Goal: Information Seeking & Learning: Compare options

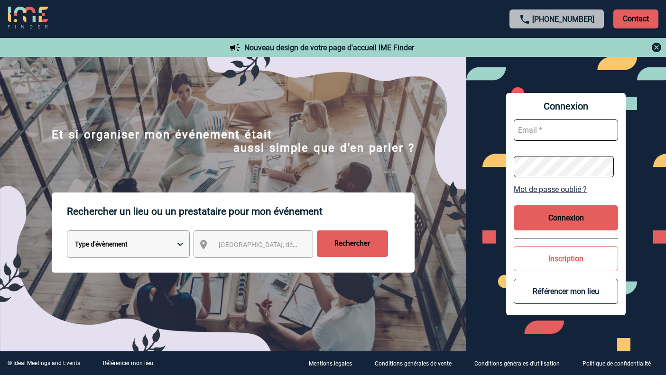
click at [188, 246] on select "Type d'évènement Séminaire avec nuitée Réunion Repas de groupe Team Building & …" at bounding box center [128, 245] width 123 height 28
click at [257, 246] on span "Ville, département, région..." at bounding box center [285, 245] width 132 height 8
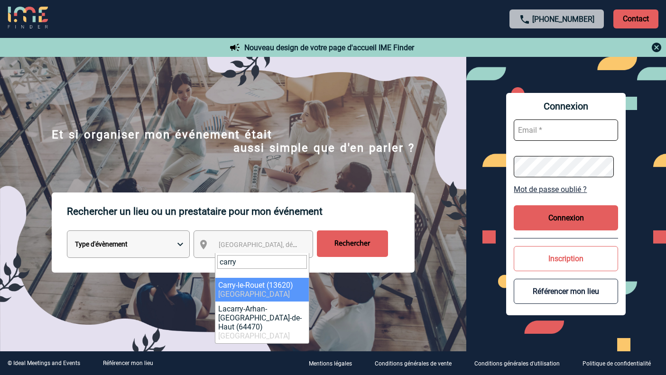
type input "carry"
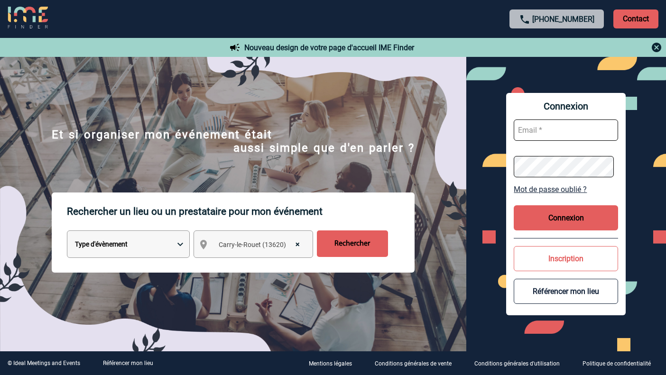
select select "7220"
click at [340, 252] on input "Rechercher" at bounding box center [352, 244] width 71 height 27
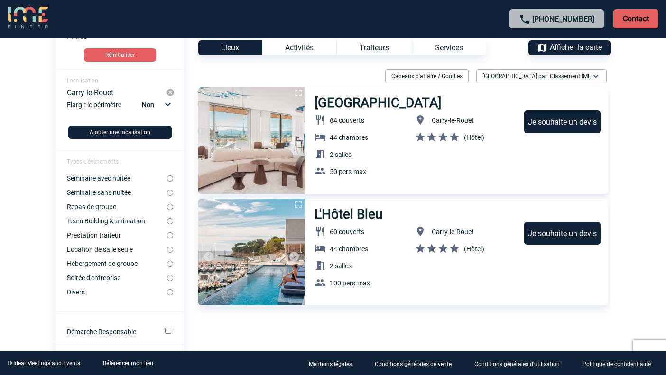
scroll to position [48, 0]
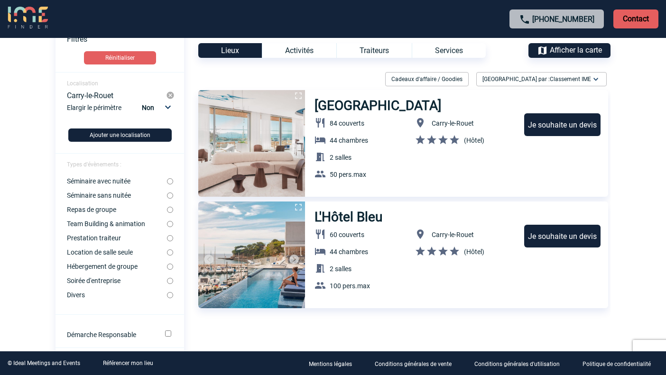
click at [337, 109] on h3 "Bleu Hotel & Spa" at bounding box center [379, 106] width 128 height 16
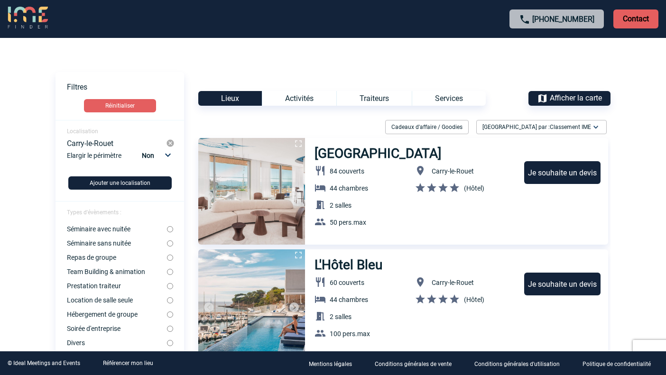
click at [168, 143] on img at bounding box center [170, 143] width 9 height 9
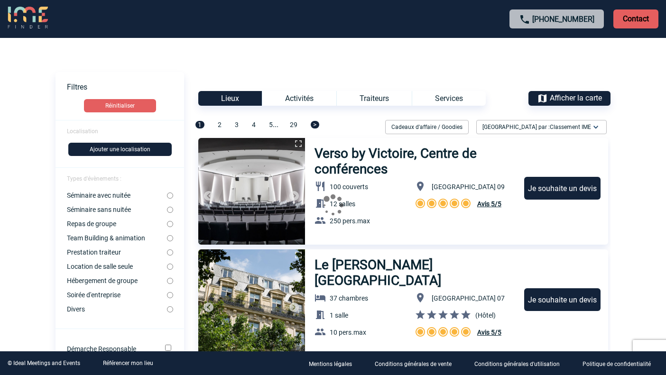
click at [113, 150] on button "Ajouter une localisation" at bounding box center [119, 149] width 103 height 13
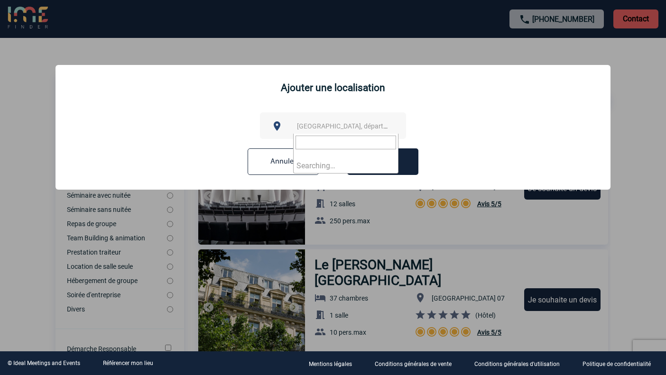
click at [320, 127] on span "Ville, département, région..." at bounding box center [363, 126] width 132 height 8
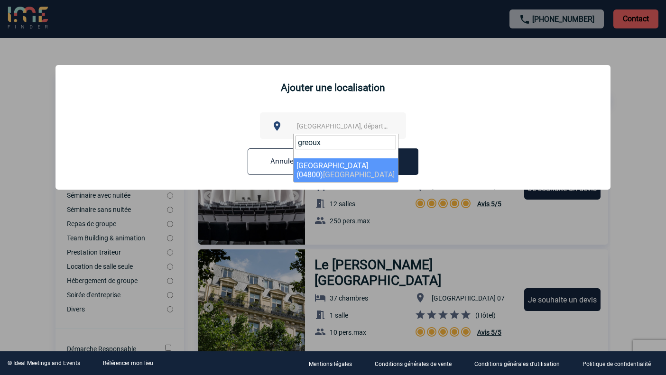
type input "greoux"
select select "6718"
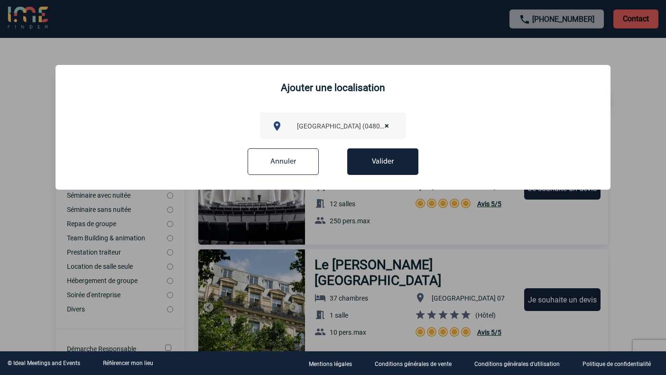
click at [384, 162] on button "Valider" at bounding box center [382, 162] width 71 height 27
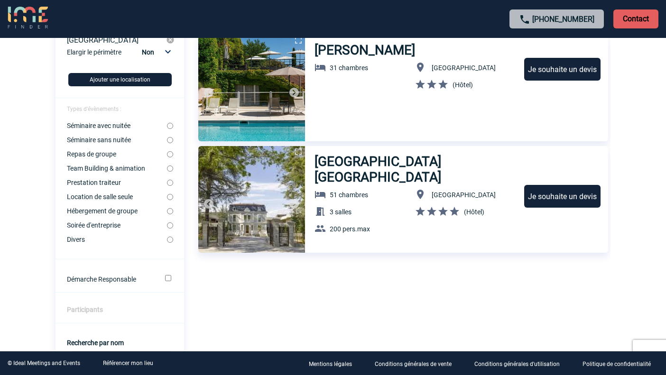
scroll to position [103, 0]
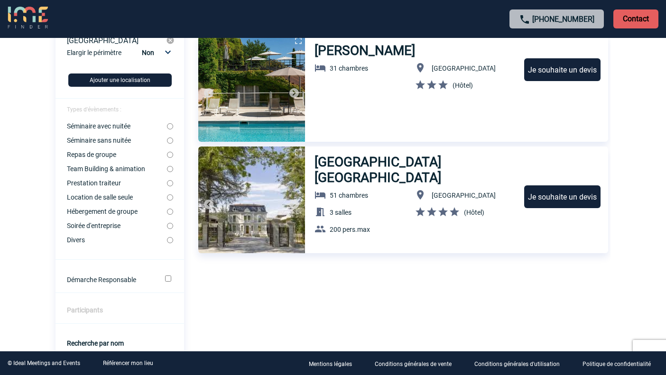
click at [349, 170] on h3 "[GEOGRAPHIC_DATA] [GEOGRAPHIC_DATA]" at bounding box center [415, 169] width 201 height 31
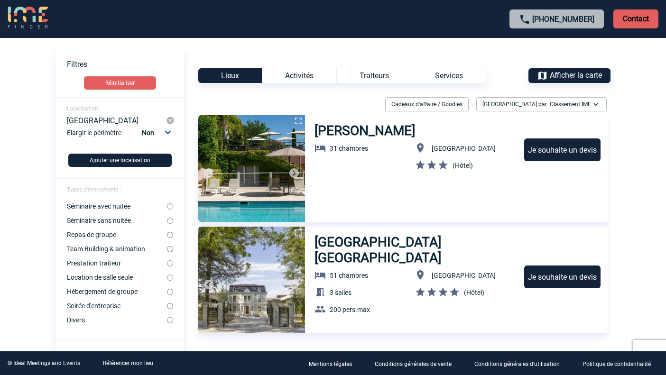
scroll to position [22, 0]
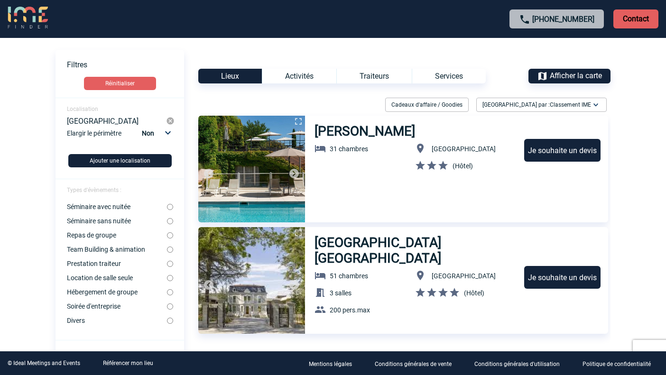
click at [349, 242] on h3 "[GEOGRAPHIC_DATA] [GEOGRAPHIC_DATA]" at bounding box center [415, 250] width 201 height 31
click at [170, 122] on img at bounding box center [170, 121] width 9 height 9
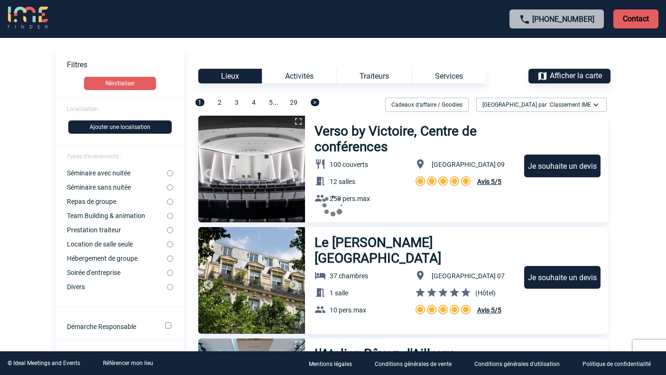
click at [117, 127] on button "Ajouter une localisation" at bounding box center [119, 127] width 103 height 13
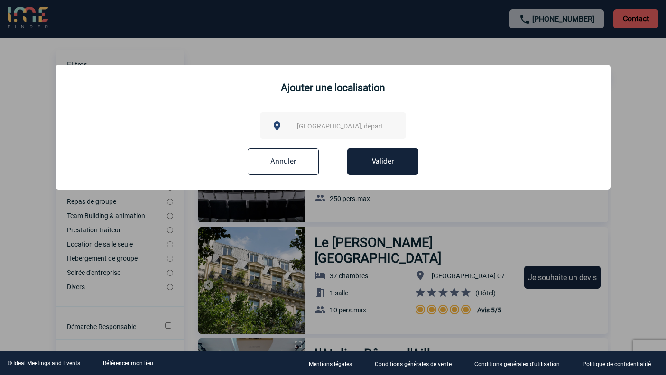
click at [312, 130] on span "Ville, département, région..." at bounding box center [363, 126] width 132 height 8
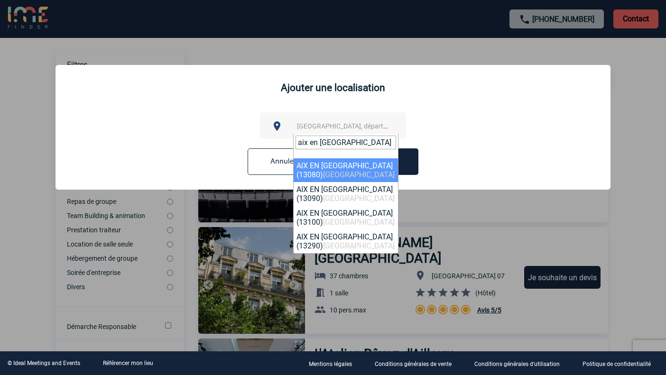
type input "aix en provence"
select select "7194"
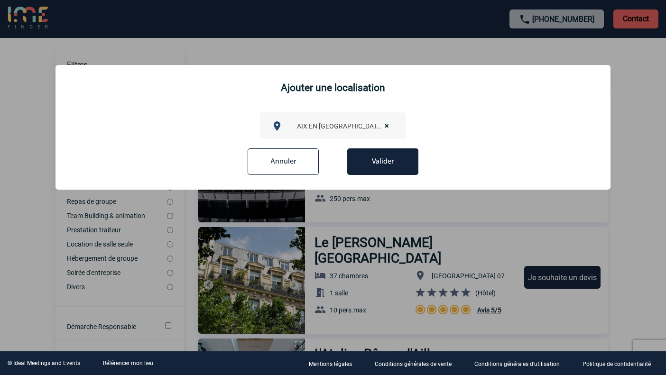
click at [384, 165] on button "Valider" at bounding box center [382, 162] width 71 height 27
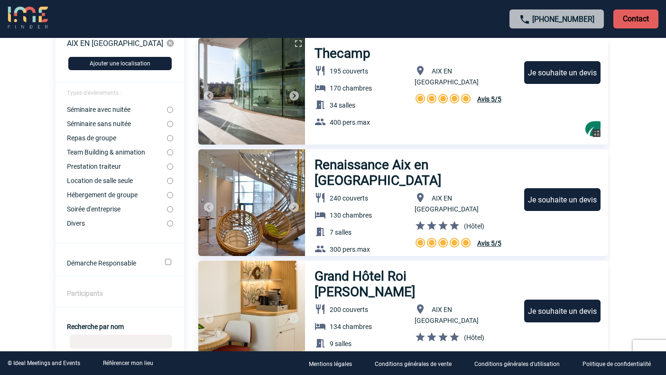
scroll to position [0, 0]
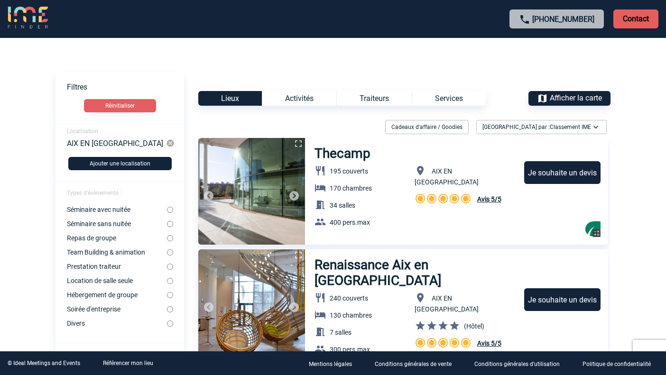
click at [171, 140] on img at bounding box center [170, 143] width 9 height 9
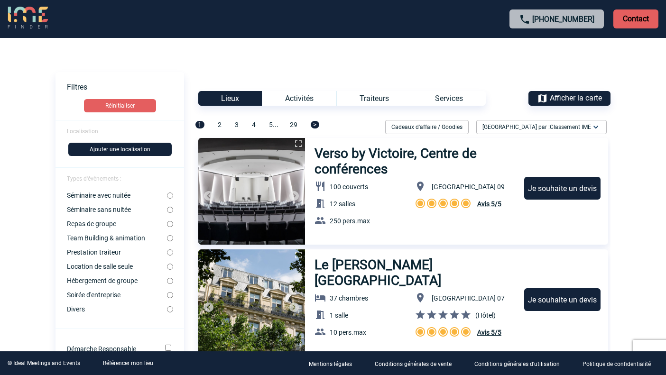
click at [121, 148] on button "Ajouter une localisation" at bounding box center [119, 149] width 103 height 13
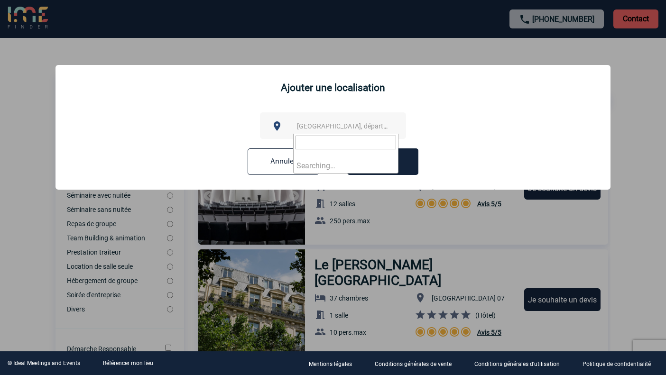
click at [317, 127] on span "Ville, département, région..." at bounding box center [363, 126] width 132 height 8
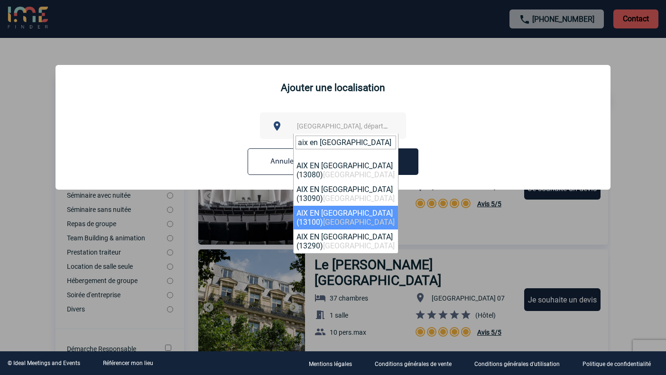
type input "aix en provence"
select select "7196"
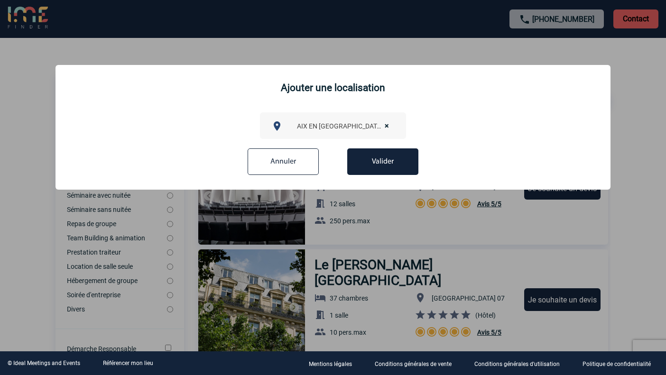
click at [375, 166] on button "Valider" at bounding box center [382, 162] width 71 height 27
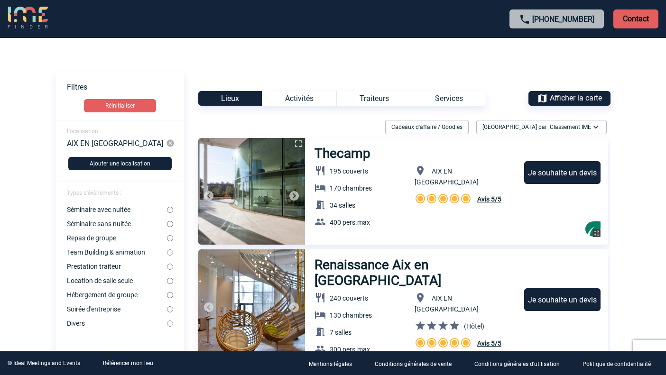
click at [575, 103] on div "Afficher la carte" at bounding box center [570, 98] width 82 height 15
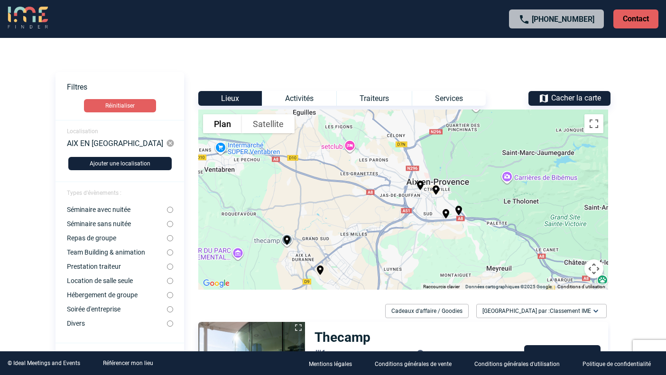
drag, startPoint x: 476, startPoint y: 188, endPoint x: 441, endPoint y: 227, distance: 52.1
click at [441, 227] on div "Pour activer le glissement avec le clavier, appuyez sur Alt+Entrée. Une fois ce…" at bounding box center [403, 200] width 410 height 180
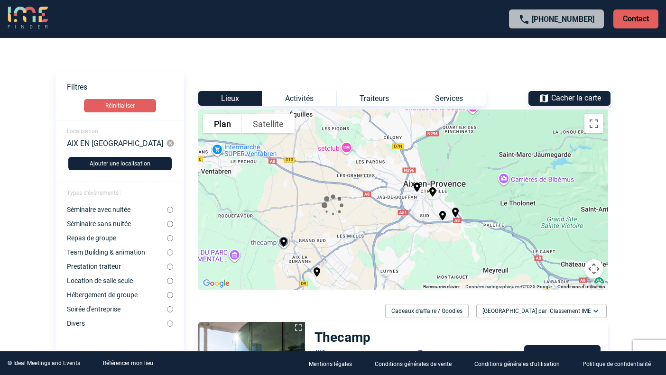
click at [404, 216] on center at bounding box center [333, 206] width 555 height 25
click at [409, 210] on div "Pour activer le glissement avec le clavier, appuyez sur Alt+Entrée. Une fois ce…" at bounding box center [403, 200] width 410 height 180
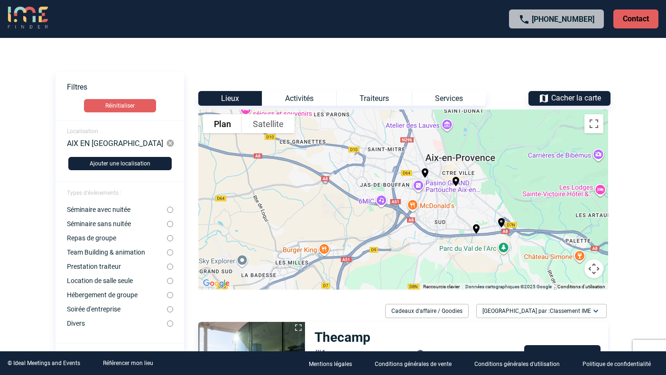
click at [409, 210] on center at bounding box center [333, 206] width 555 height 25
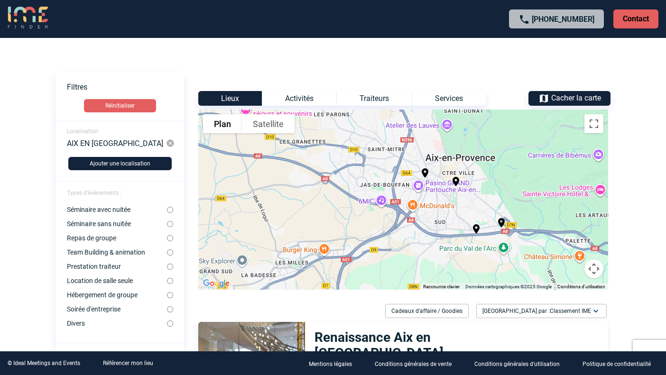
drag, startPoint x: 430, startPoint y: 224, endPoint x: 400, endPoint y: 236, distance: 31.9
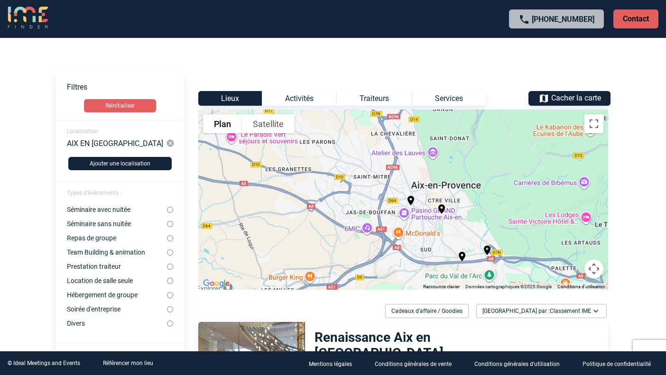
drag, startPoint x: 405, startPoint y: 178, endPoint x: 389, endPoint y: 206, distance: 33.0
click at [389, 206] on div "Pour activer le glissement avec le clavier, appuyez sur Alt+Entrée. Une fois ce…" at bounding box center [403, 200] width 410 height 180
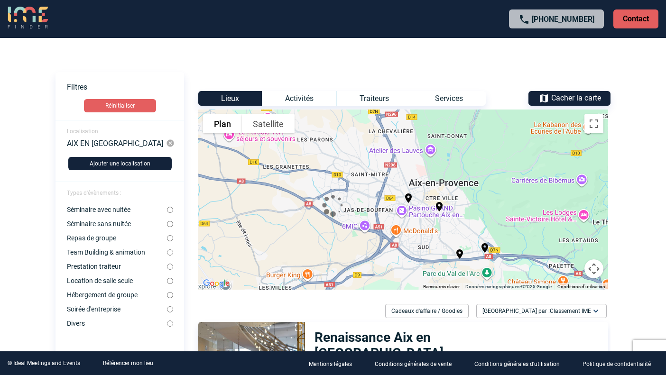
click at [390, 195] on center at bounding box center [333, 206] width 555 height 25
click at [396, 191] on div "Pour activer le glissement avec le clavier, appuyez sur Alt+Entrée. Une fois ce…" at bounding box center [403, 200] width 410 height 180
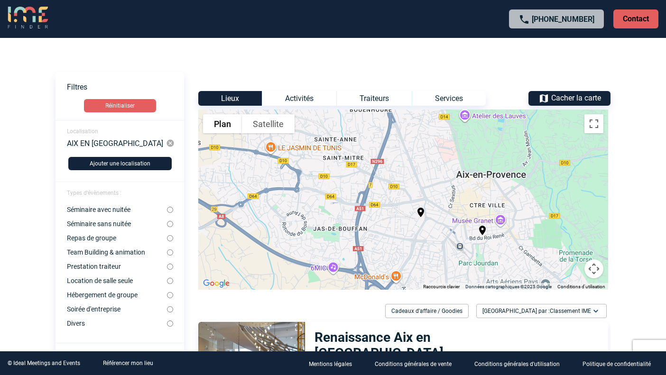
click at [169, 142] on img at bounding box center [170, 143] width 9 height 9
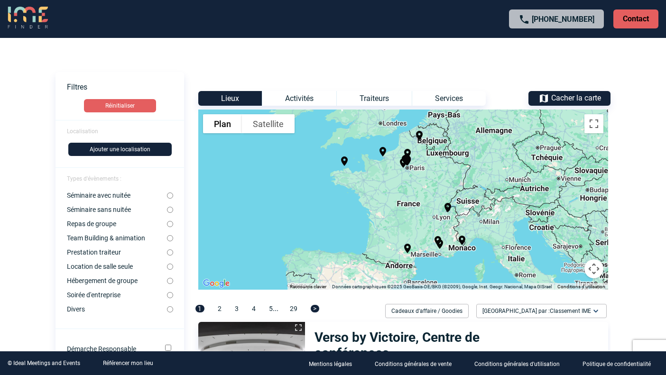
click at [440, 261] on div "Pour activer le glissement avec le clavier, appuyez sur Alt+Entrée. Une fois ce…" at bounding box center [403, 200] width 410 height 180
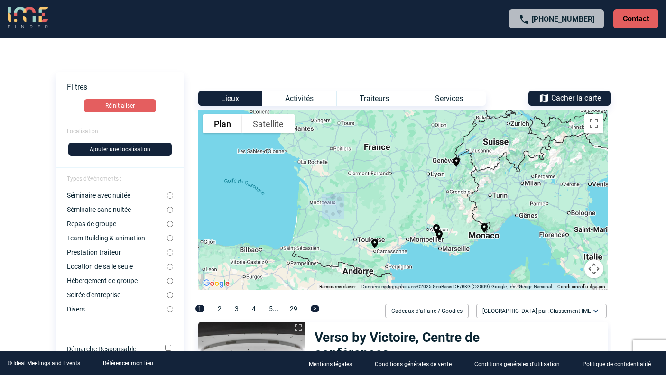
click at [440, 261] on div "Pour activer le glissement avec le clavier, appuyez sur Alt+Entrée. Une fois ce…" at bounding box center [403, 200] width 410 height 180
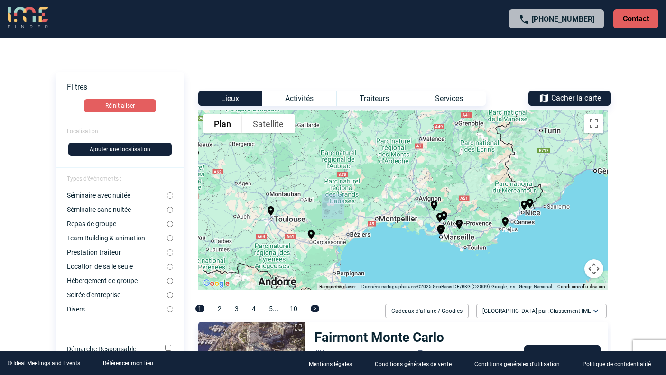
click at [440, 256] on div "Pour activer le glissement avec le clavier, appuyez sur Alt+Entrée. Une fois ce…" at bounding box center [403, 200] width 410 height 180
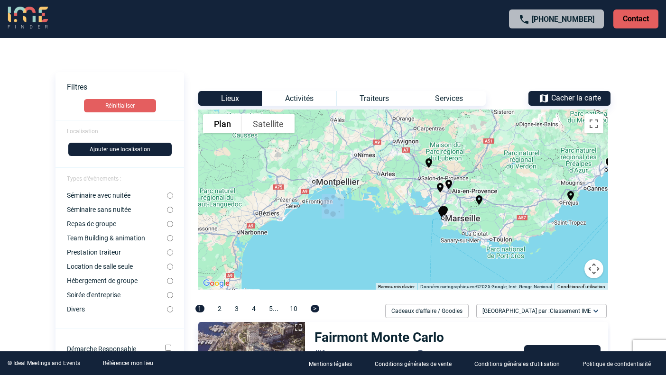
click at [449, 235] on div "Pour activer le glissement avec le clavier, appuyez sur Alt+Entrée. Une fois ce…" at bounding box center [403, 200] width 410 height 180
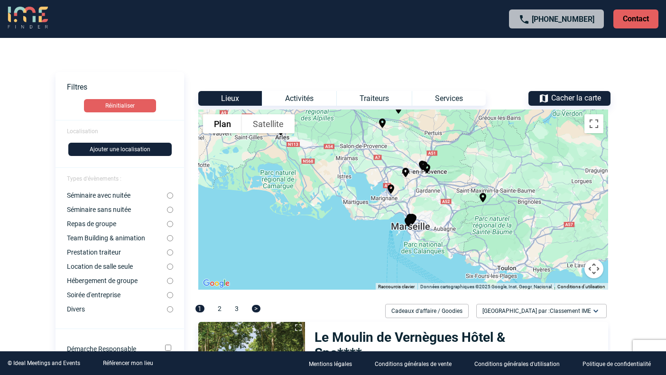
drag, startPoint x: 469, startPoint y: 155, endPoint x: 439, endPoint y: 182, distance: 40.0
click at [439, 182] on div "Pour activer le glissement avec le clavier, appuyez sur Alt+Entrée. Une fois ce…" at bounding box center [403, 200] width 410 height 180
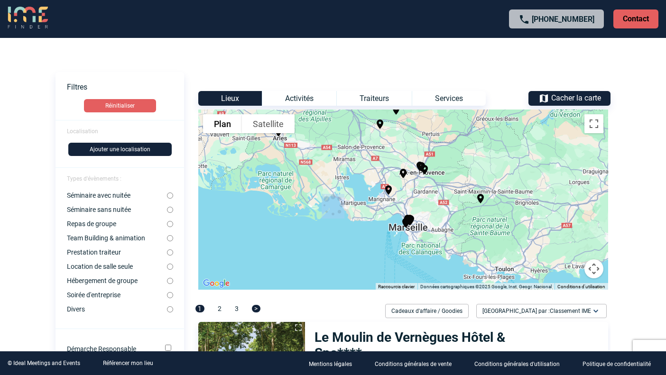
click at [415, 192] on div at bounding box center [333, 207] width 579 height 51
click at [419, 189] on div at bounding box center [333, 207] width 579 height 51
drag, startPoint x: 419, startPoint y: 189, endPoint x: 427, endPoint y: 192, distance: 8.6
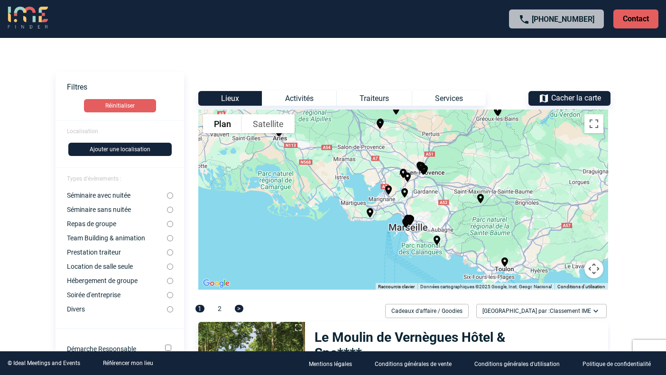
click at [427, 192] on div "Pour activer le glissement avec le clavier, appuyez sur Alt+Entrée. Une fois ce…" at bounding box center [403, 200] width 410 height 180
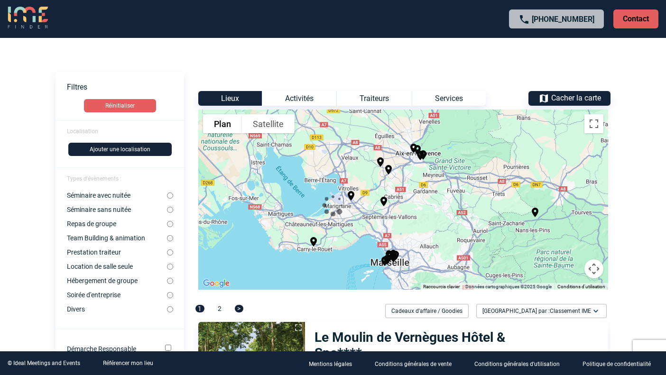
click at [426, 192] on div at bounding box center [333, 207] width 579 height 51
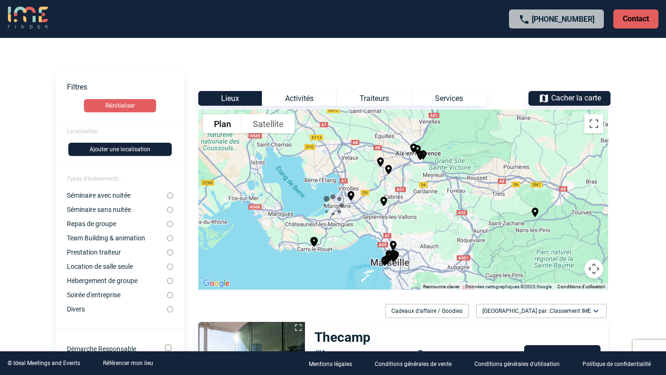
click at [426, 192] on div at bounding box center [333, 207] width 579 height 51
click at [439, 183] on div "Pour activer le glissement avec le clavier, appuyez sur Alt+Entrée. Une fois ce…" at bounding box center [403, 200] width 410 height 180
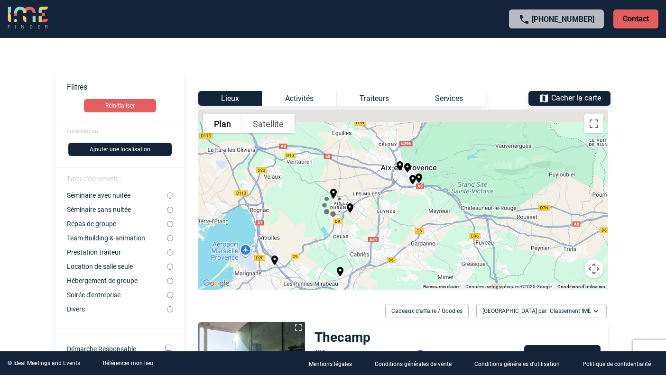
drag, startPoint x: 397, startPoint y: 163, endPoint x: 410, endPoint y: 213, distance: 51.0
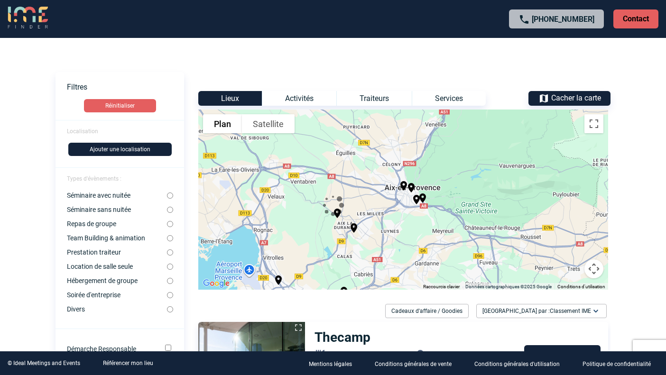
click at [391, 201] on center at bounding box center [333, 206] width 555 height 25
click at [391, 201] on div "Pour activer le glissement avec le clavier, appuyez sur Alt+Entrée. Une fois ce…" at bounding box center [403, 200] width 410 height 180
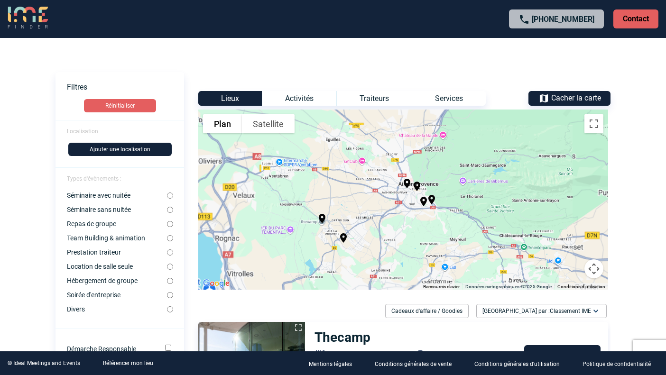
click at [391, 201] on div "Pour activer le glissement avec le clavier, appuyez sur Alt+Entrée. Une fois ce…" at bounding box center [403, 200] width 410 height 180
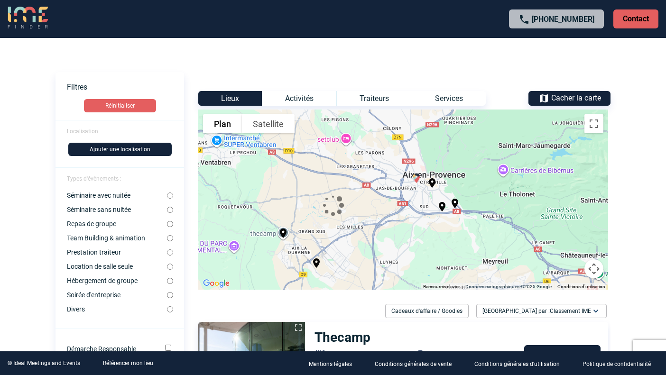
click at [417, 177] on img "Renaissance Aix en Provence" at bounding box center [416, 178] width 11 height 11
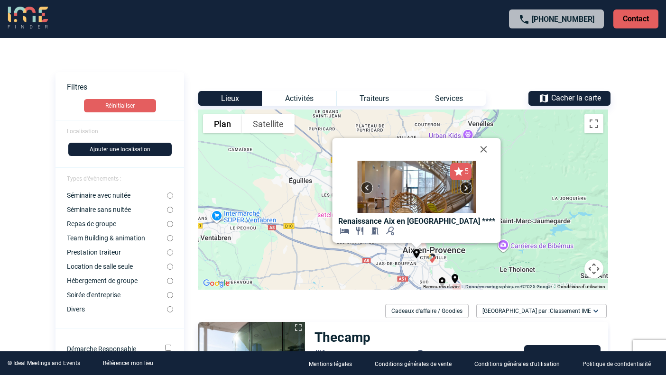
click at [432, 260] on img "Grand Hôtel Roi René MGallery" at bounding box center [432, 258] width 11 height 11
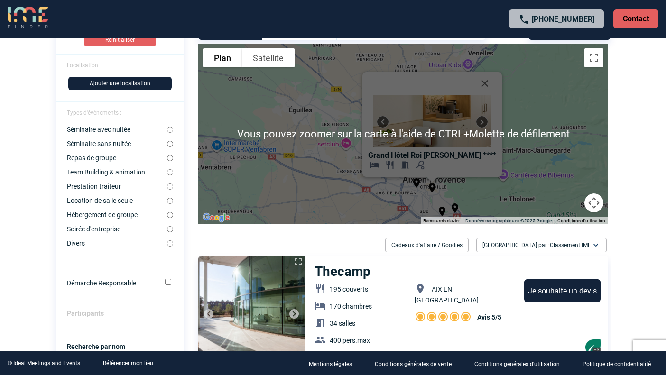
scroll to position [66, 0]
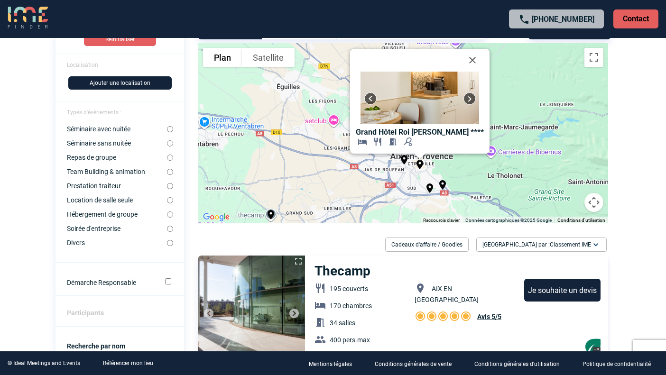
drag, startPoint x: 418, startPoint y: 209, endPoint x: 403, endPoint y: 182, distance: 30.6
click at [403, 182] on div "Pour activer le glissement avec le clavier, appuyez sur Alt+Entrée. Une fois ce…" at bounding box center [403, 133] width 410 height 180
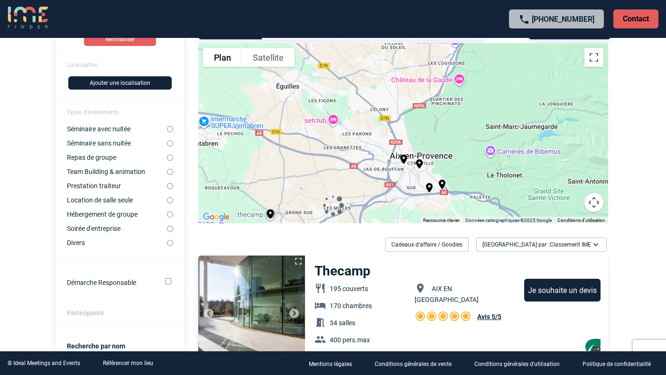
click at [429, 184] on div at bounding box center [333, 207] width 579 height 51
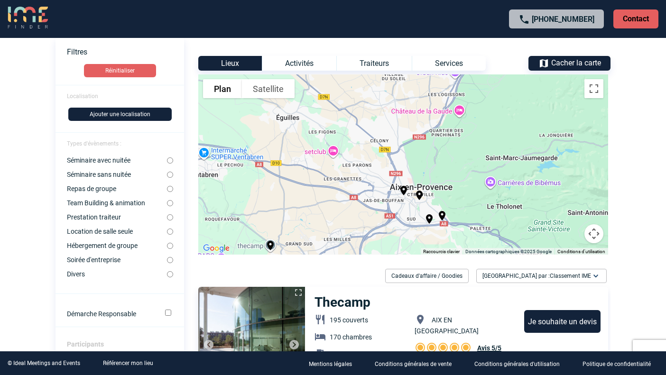
scroll to position [35, 0]
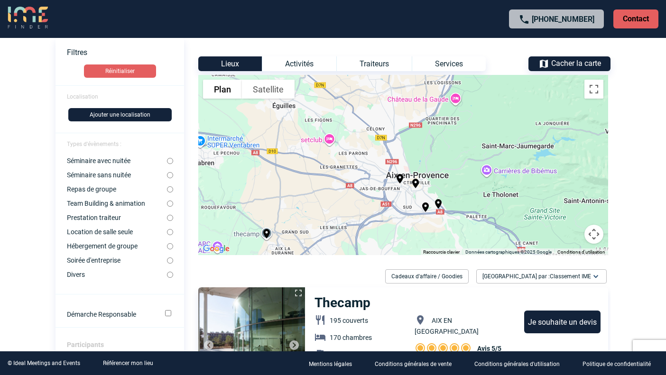
drag, startPoint x: 402, startPoint y: 219, endPoint x: 397, endPoint y: 205, distance: 14.6
click at [397, 205] on div "Pour activer le glissement avec le clavier, appuyez sur Alt+Entrée. Une fois ce…" at bounding box center [403, 165] width 410 height 180
click at [397, 204] on center at bounding box center [333, 206] width 555 height 25
click at [395, 198] on div "Pour activer le glissement avec le clavier, appuyez sur Alt+Entrée. Une fois ce…" at bounding box center [403, 165] width 410 height 180
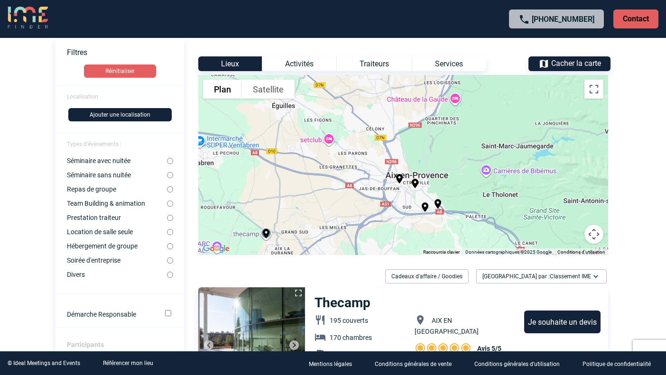
click at [395, 198] on div "Pour activer le glissement avec le clavier, appuyez sur Alt+Entrée. Une fois ce…" at bounding box center [403, 165] width 410 height 180
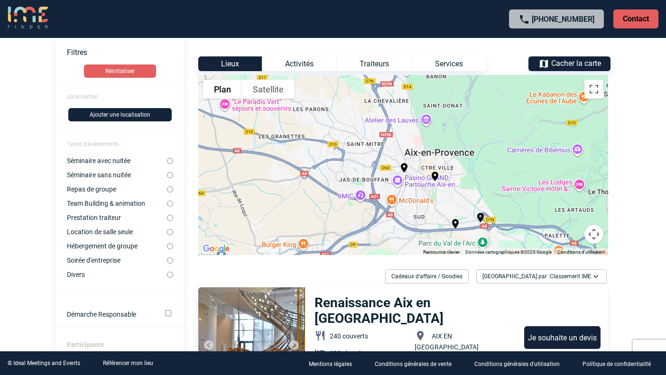
click at [137, 115] on button "Ajouter une localisation" at bounding box center [119, 114] width 103 height 13
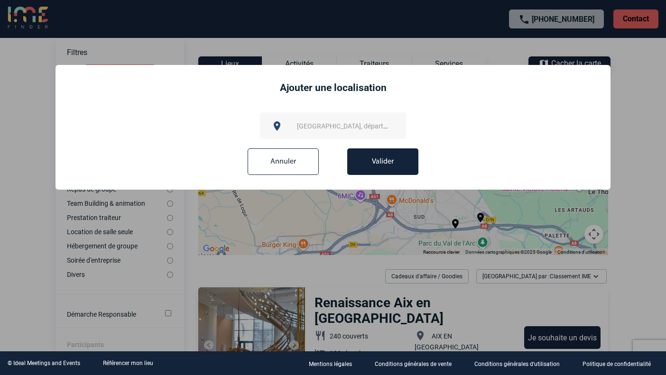
click at [317, 126] on span "Ville, département, région..." at bounding box center [363, 126] width 132 height 8
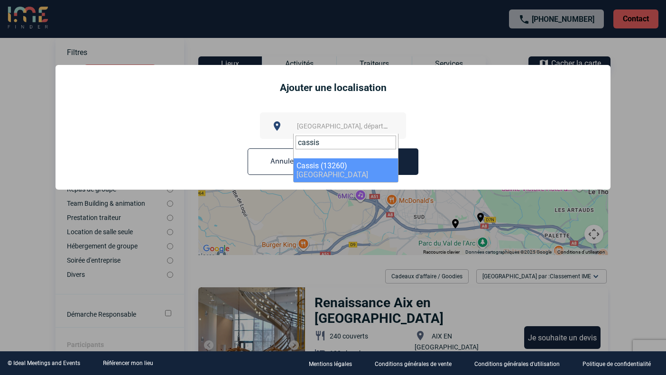
type input "cassis"
select select "7221"
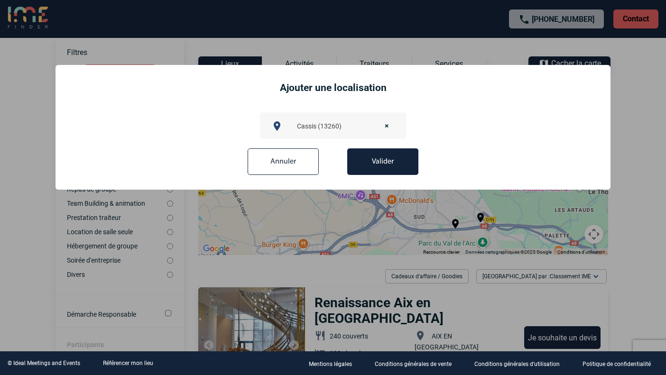
click at [374, 162] on button "Valider" at bounding box center [382, 162] width 71 height 27
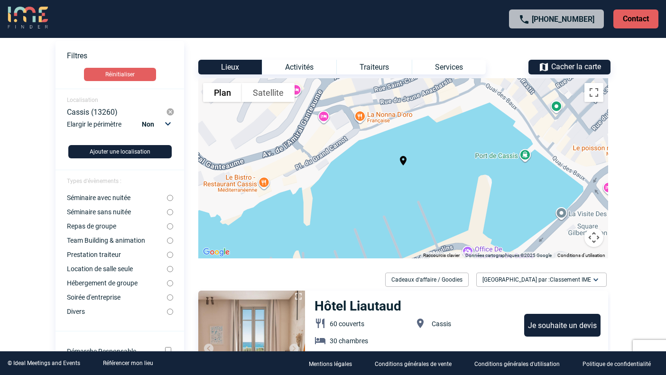
scroll to position [31, 0]
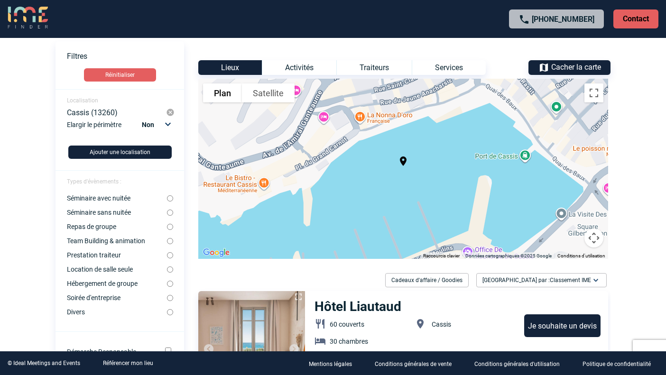
click at [174, 112] on img at bounding box center [170, 112] width 9 height 9
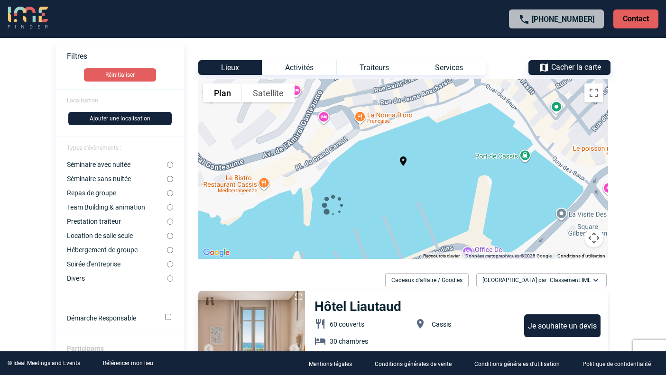
click at [124, 103] on form "Localisation Ajouter une localisation Types d'évènements : Séminaire avec nuité…" at bounding box center [120, 362] width 129 height 546
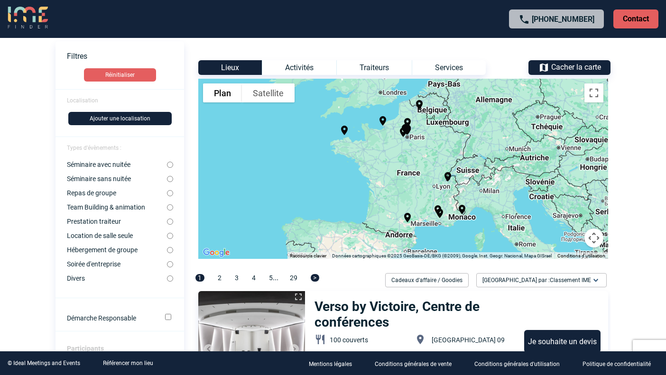
click at [103, 120] on button "Ajouter une localisation" at bounding box center [119, 118] width 103 height 13
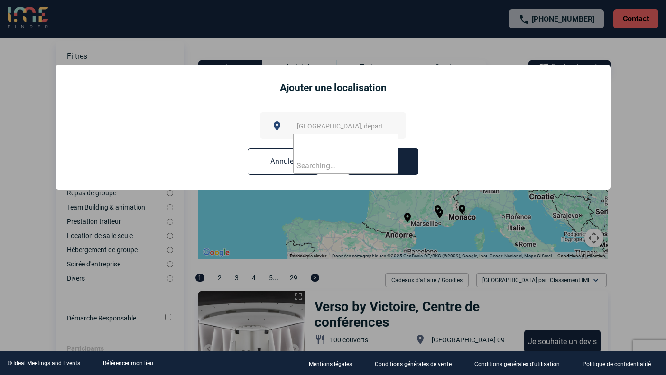
click at [331, 128] on span "Ville, département, région..." at bounding box center [363, 126] width 132 height 8
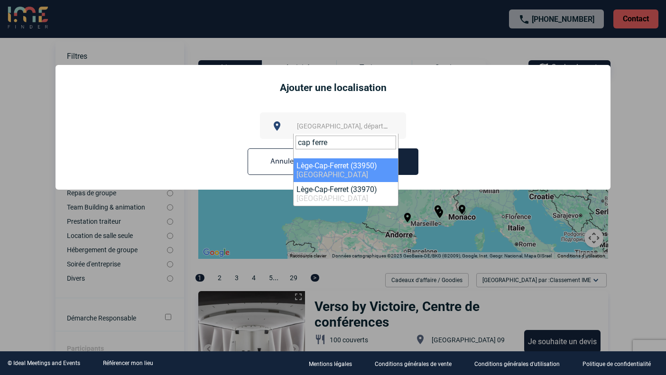
type input "cap ferre"
select select "24606"
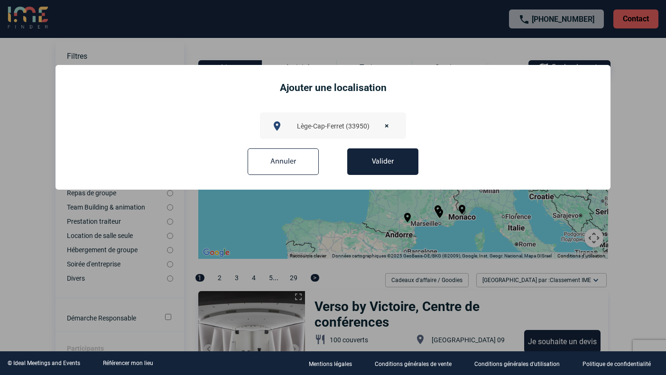
click at [385, 169] on button "Valider" at bounding box center [382, 162] width 71 height 27
click at [385, 169] on div at bounding box center [333, 187] width 666 height 375
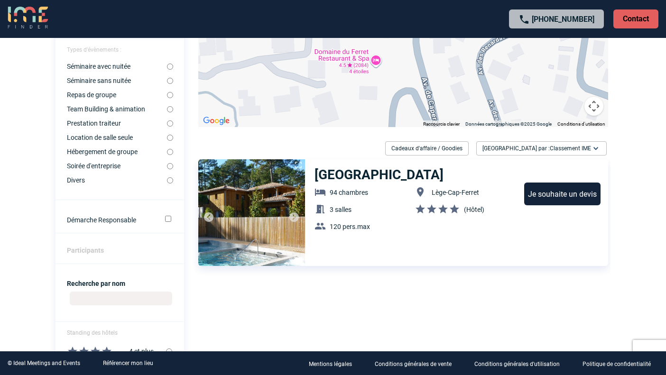
scroll to position [164, 0]
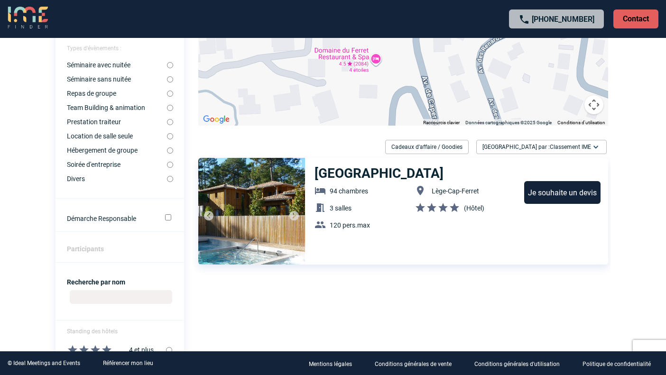
click at [358, 173] on h3 "[GEOGRAPHIC_DATA]" at bounding box center [380, 174] width 130 height 16
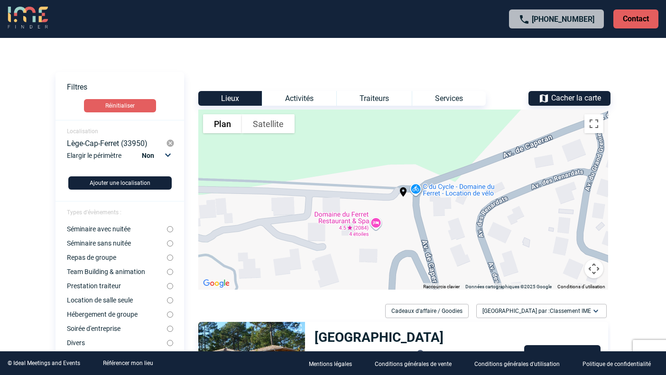
click at [169, 142] on img at bounding box center [170, 143] width 9 height 9
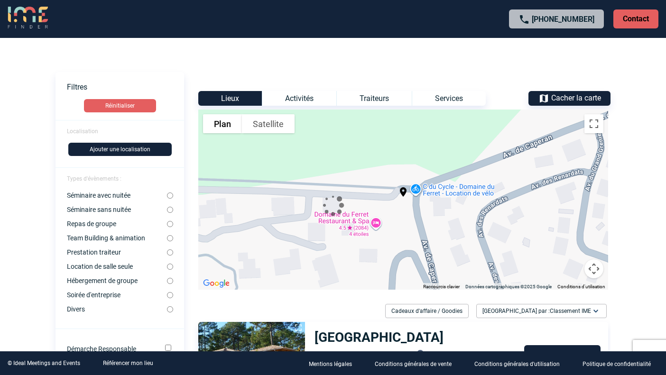
click at [113, 148] on button "Ajouter une localisation" at bounding box center [119, 149] width 103 height 13
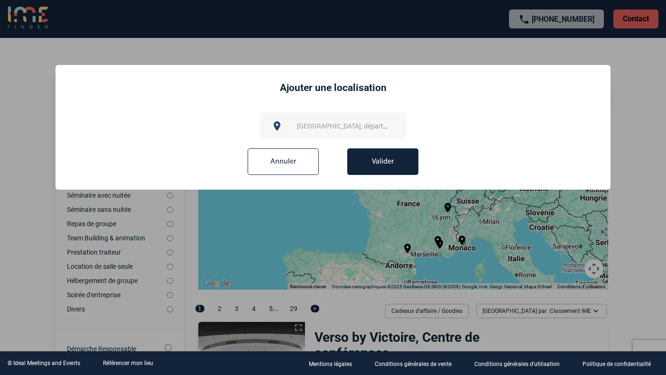
click at [303, 124] on span "Ville, département, région..." at bounding box center [363, 126] width 132 height 8
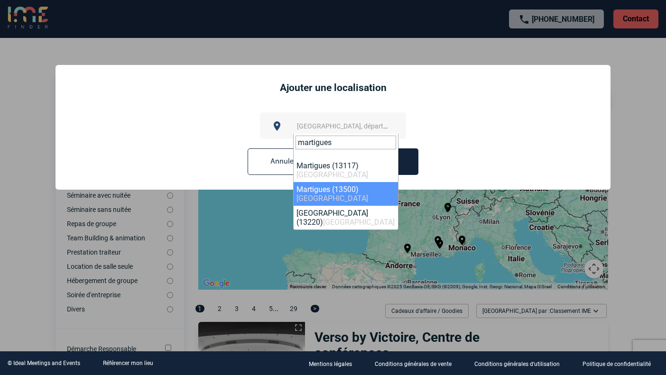
type input "martigues"
select select "7255"
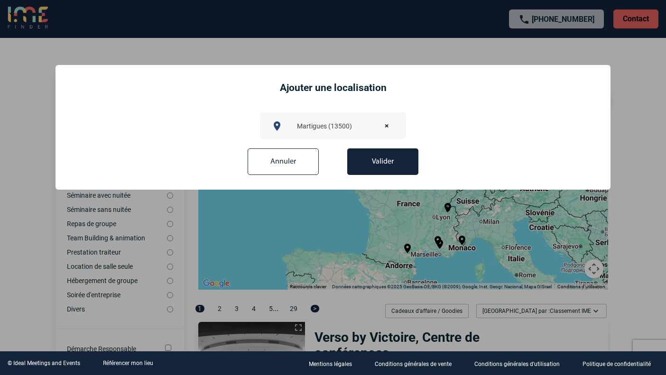
click at [400, 157] on button "Valider" at bounding box center [382, 162] width 71 height 27
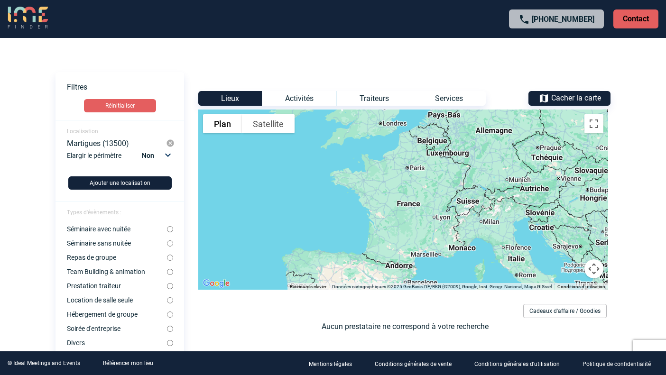
click at [615, 189] on body "+33 1 45 72 07 14 Contact Contact Voir les filtres Filtres Réinitialiser Locali…" at bounding box center [333, 187] width 666 height 375
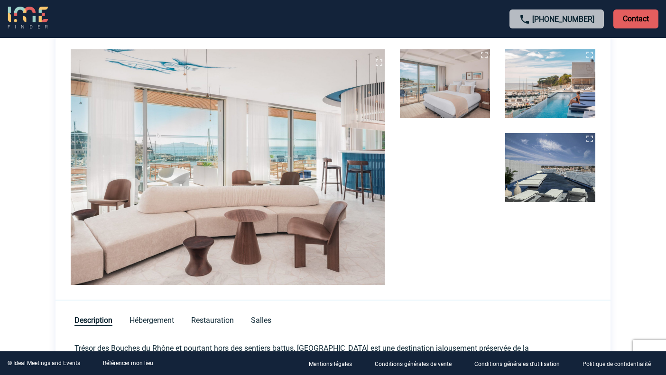
scroll to position [216, 0]
click at [557, 168] on img at bounding box center [550, 167] width 90 height 69
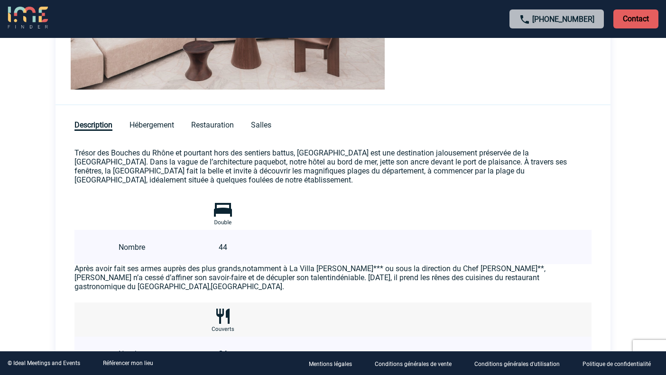
scroll to position [408, 0]
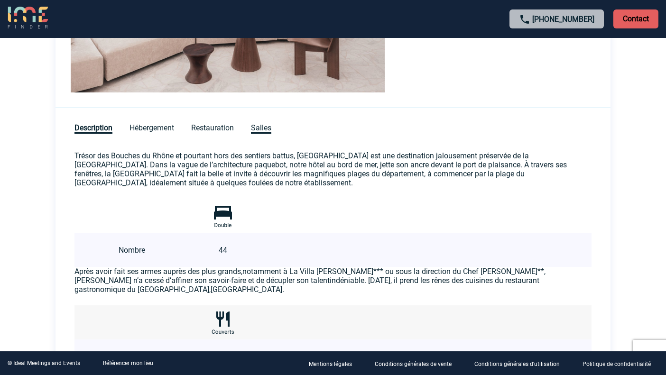
click at [259, 128] on span "Salles" at bounding box center [261, 128] width 20 height 10
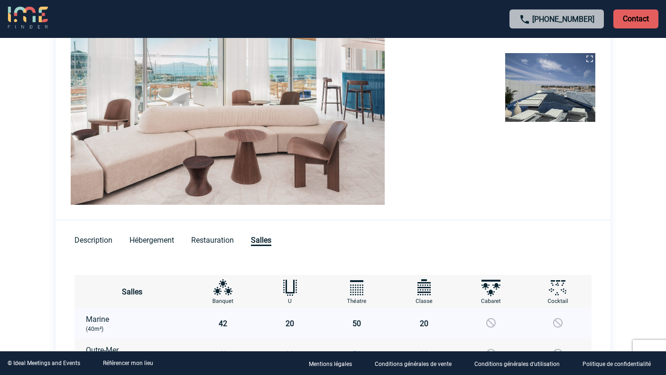
scroll to position [300, 0]
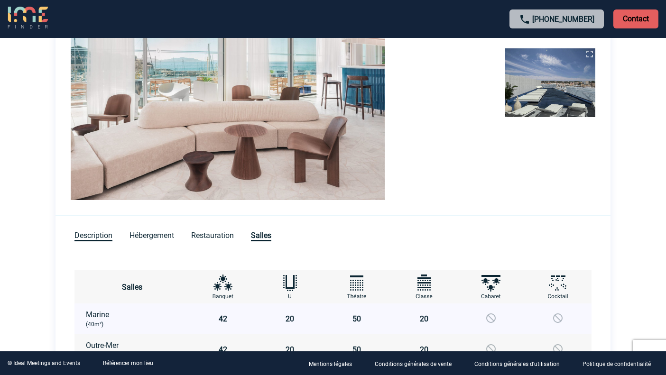
click at [101, 233] on span "Description" at bounding box center [94, 236] width 38 height 10
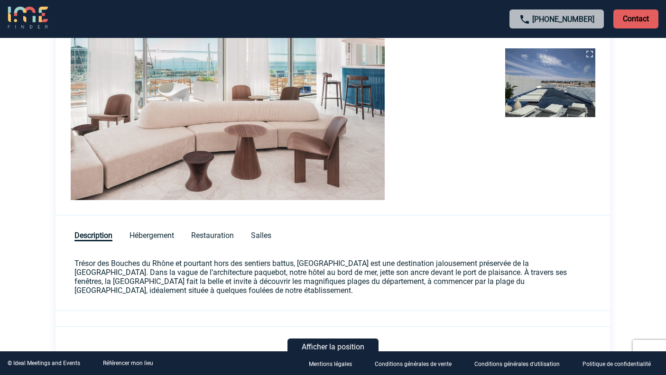
scroll to position [0, 0]
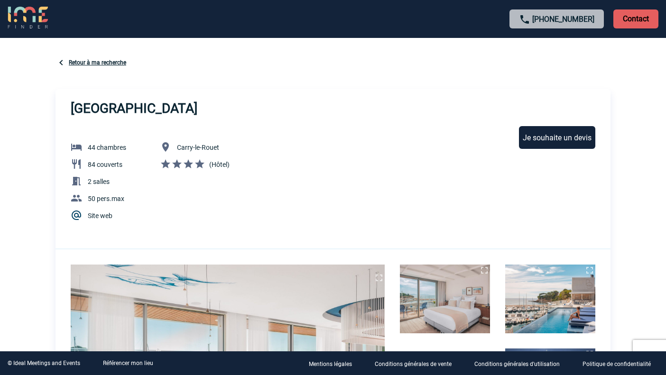
click at [91, 59] on link "Retour à ma recherche" at bounding box center [97, 62] width 57 height 7
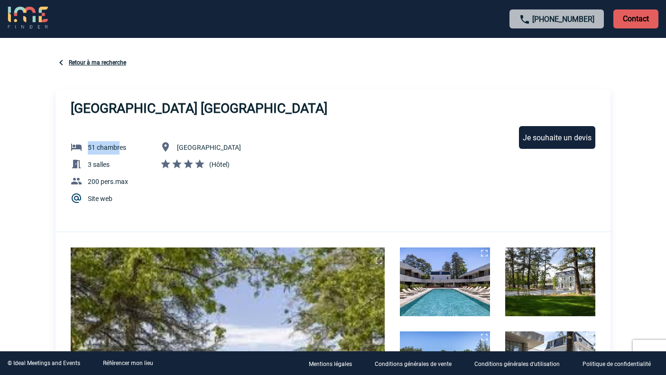
drag, startPoint x: 86, startPoint y: 144, endPoint x: 120, endPoint y: 143, distance: 34.2
click at [120, 143] on p "51 chambres" at bounding box center [99, 147] width 87 height 13
click at [87, 60] on link "Retour à ma recherche" at bounding box center [97, 62] width 57 height 7
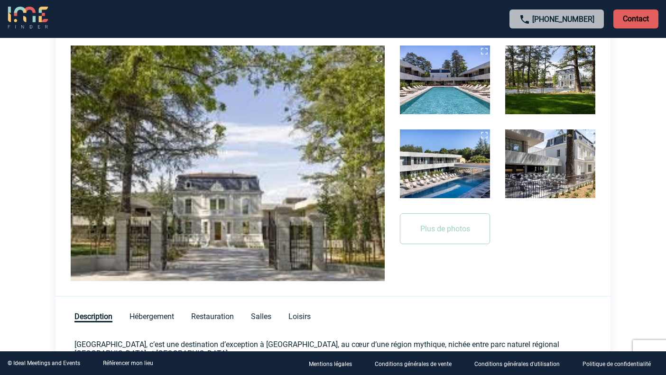
scroll to position [122, 0]
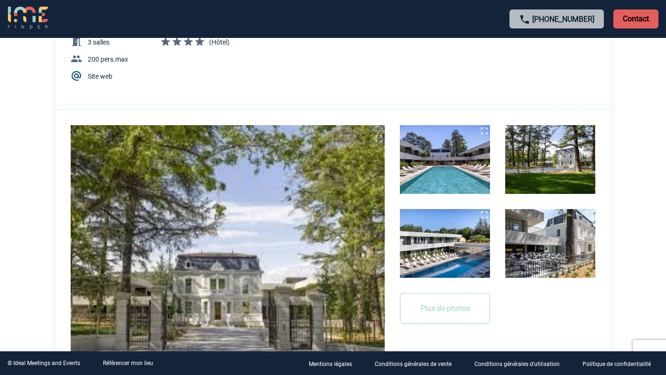
click at [430, 157] on img at bounding box center [445, 159] width 90 height 69
click at [535, 166] on img at bounding box center [550, 159] width 90 height 69
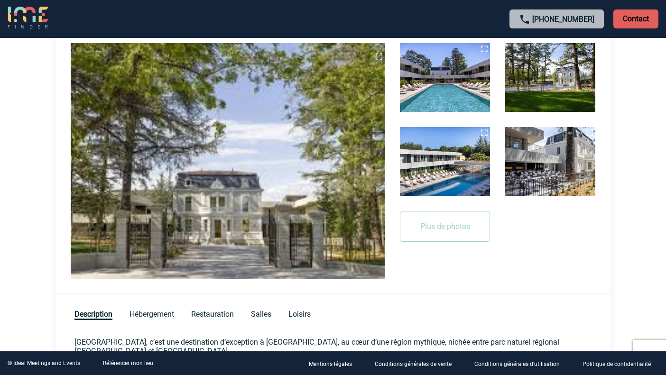
scroll to position [205, 0]
click at [451, 151] on img at bounding box center [445, 161] width 90 height 69
click at [440, 223] on button "Plus de photos" at bounding box center [445, 226] width 90 height 31
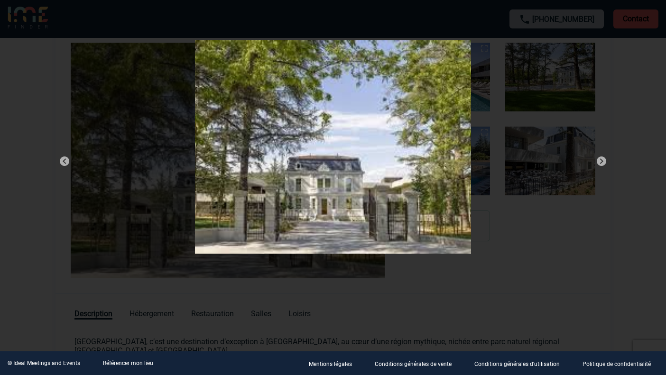
click at [600, 160] on img at bounding box center [601, 161] width 11 height 11
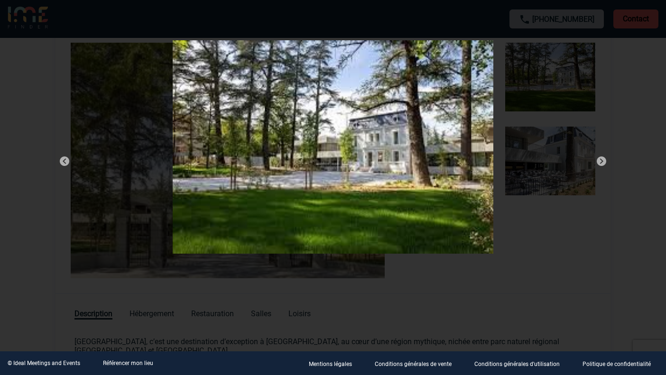
click at [600, 160] on img at bounding box center [601, 161] width 11 height 11
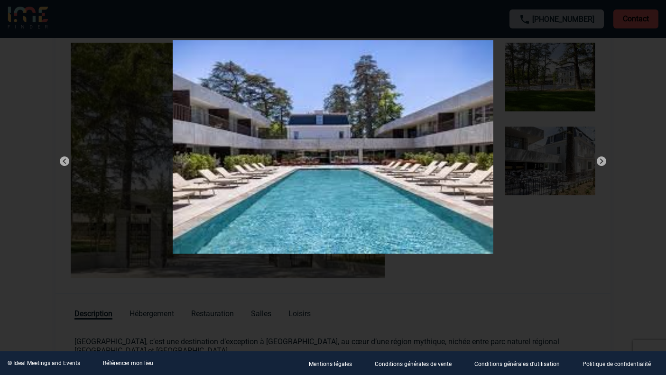
click at [600, 160] on img at bounding box center [601, 161] width 11 height 11
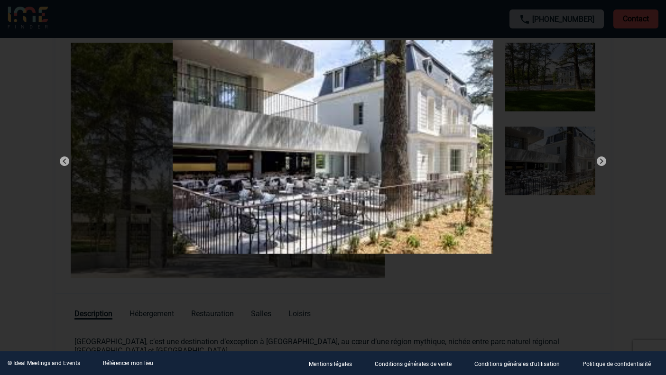
click at [510, 296] on div at bounding box center [333, 187] width 666 height 375
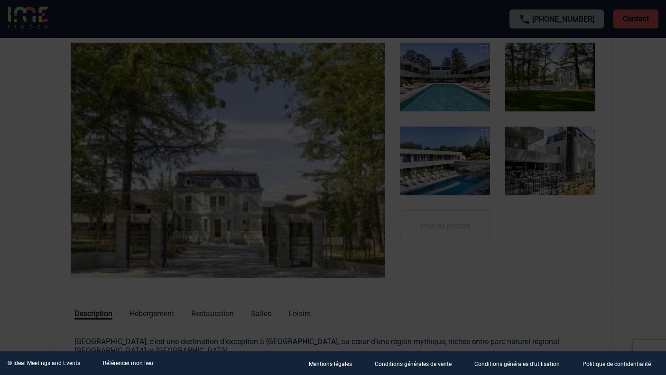
click at [552, 241] on div at bounding box center [333, 187] width 666 height 375
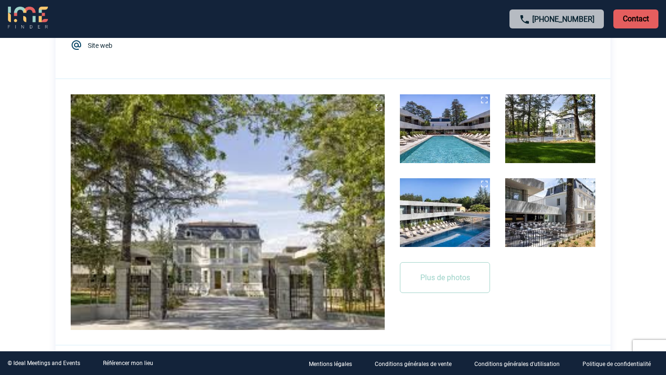
scroll to position [0, 0]
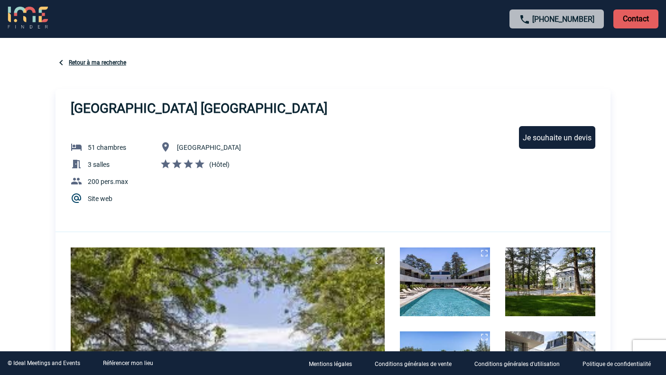
click at [84, 57] on div "Retour à ma recherche" at bounding box center [333, 63] width 555 height 13
click at [81, 61] on link "Retour à ma recherche" at bounding box center [97, 62] width 57 height 7
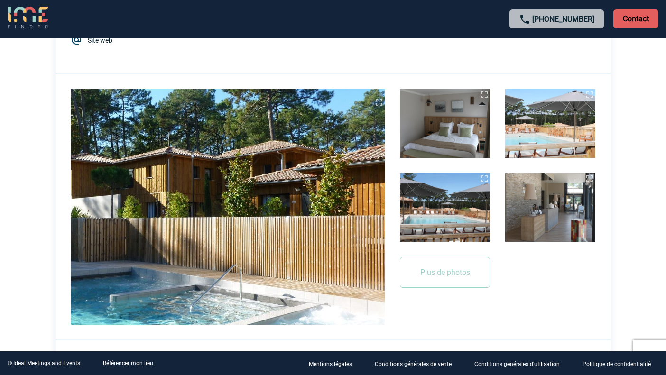
scroll to position [159, 0]
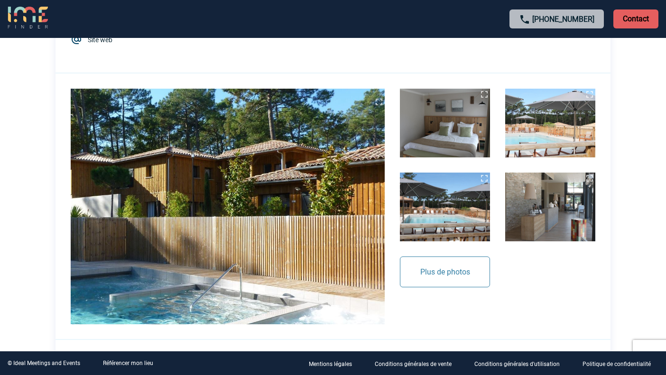
click at [426, 284] on button "Plus de photos" at bounding box center [445, 272] width 90 height 31
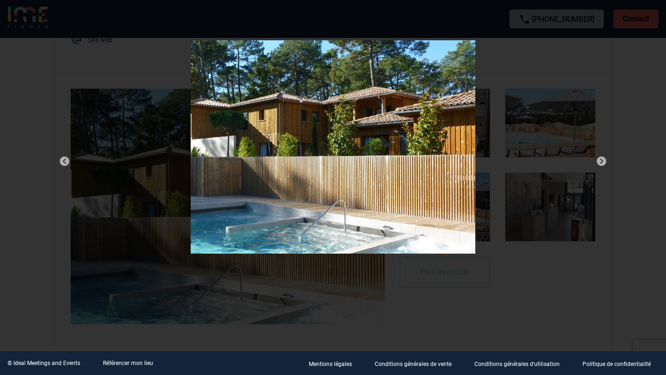
click at [603, 160] on img at bounding box center [601, 161] width 11 height 11
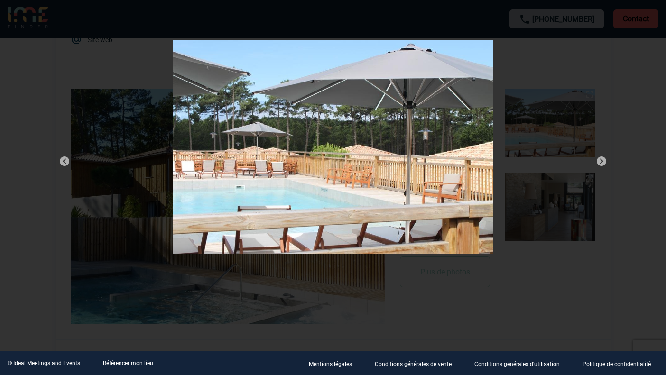
click at [603, 160] on img at bounding box center [601, 161] width 11 height 11
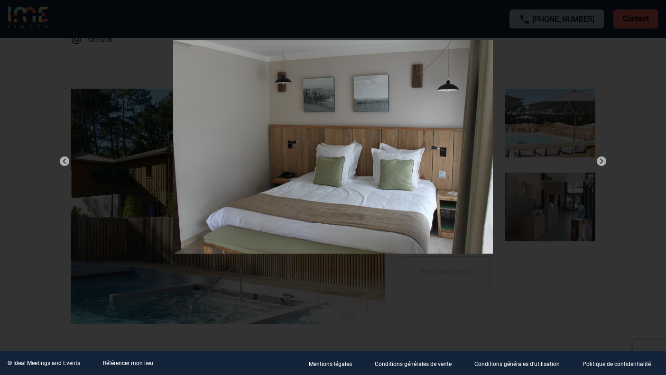
click at [603, 160] on img at bounding box center [601, 161] width 11 height 11
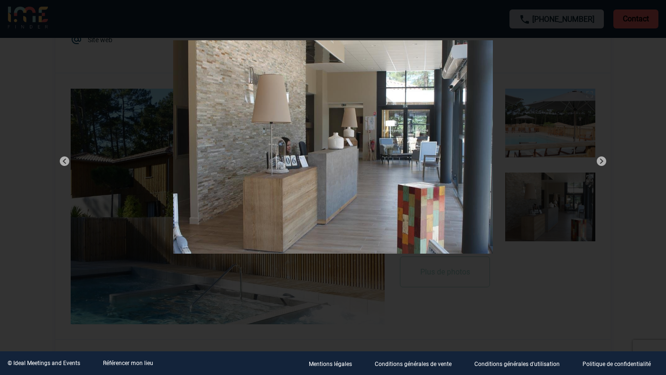
click at [603, 160] on img at bounding box center [601, 161] width 11 height 11
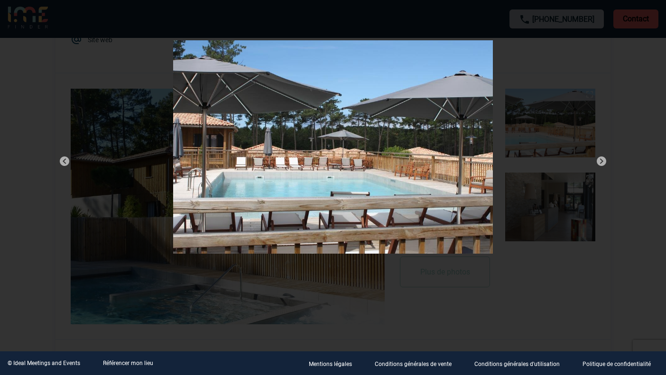
click at [603, 160] on img at bounding box center [601, 161] width 11 height 11
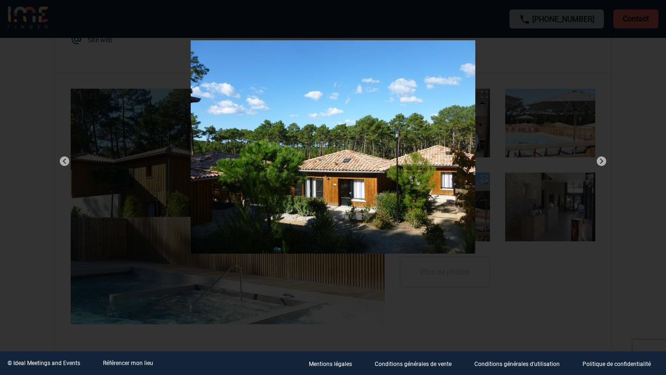
click at [602, 160] on img at bounding box center [601, 161] width 11 height 11
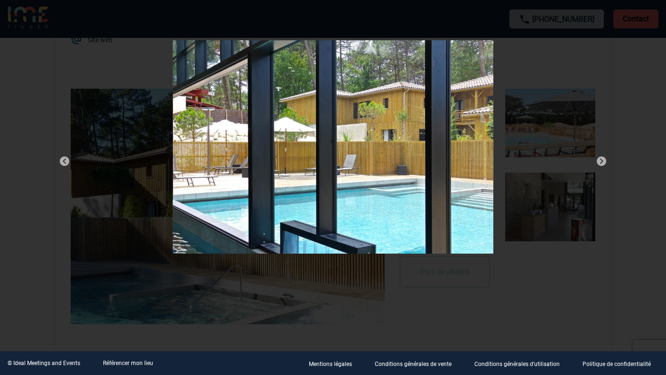
click at [602, 160] on img at bounding box center [601, 161] width 11 height 11
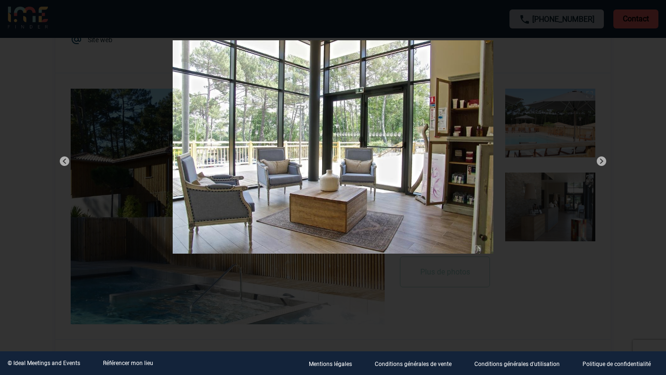
click at [602, 160] on img at bounding box center [601, 161] width 11 height 11
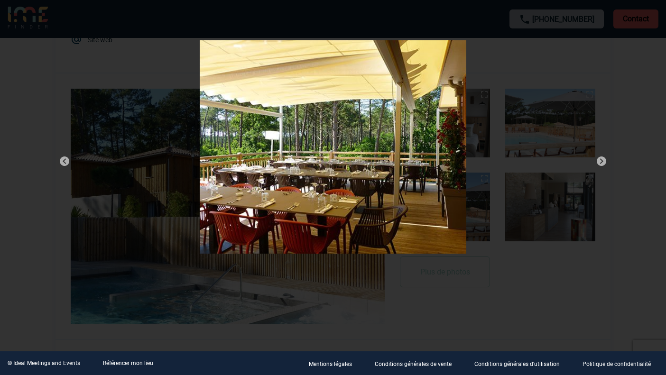
click at [603, 162] on img at bounding box center [601, 161] width 11 height 11
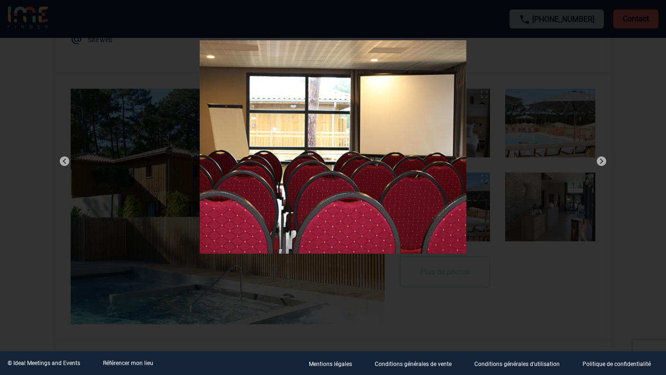
click at [601, 160] on img at bounding box center [601, 161] width 11 height 11
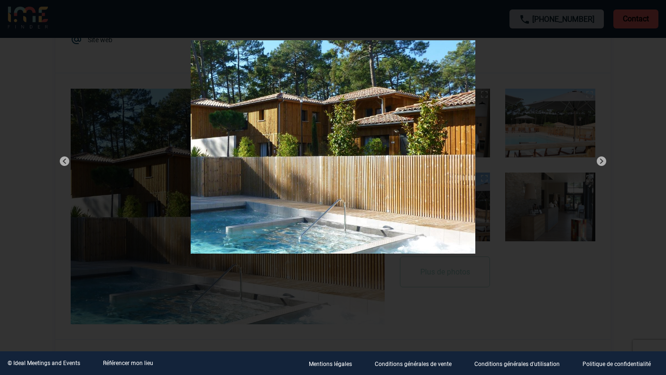
click at [601, 160] on img at bounding box center [601, 161] width 11 height 11
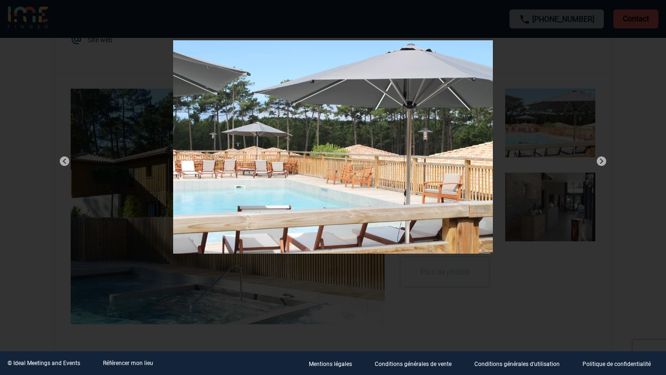
click at [616, 185] on div at bounding box center [333, 149] width 579 height 242
click at [643, 103] on div at bounding box center [333, 187] width 666 height 375
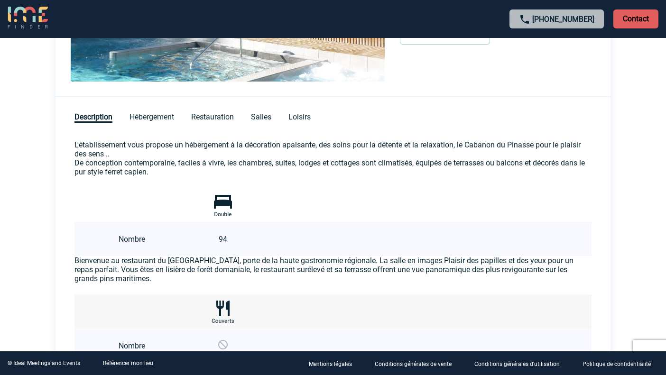
scroll to position [402, 0]
click at [266, 110] on div "Description Hébergement Restauration Salles Loisirs" at bounding box center [333, 112] width 555 height 28
click at [262, 116] on span "Salles" at bounding box center [261, 118] width 20 height 10
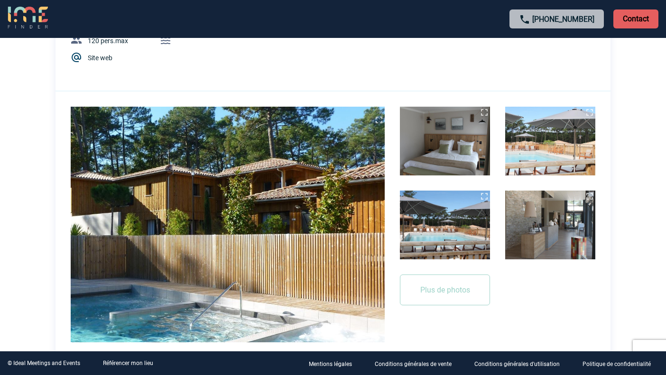
scroll to position [0, 0]
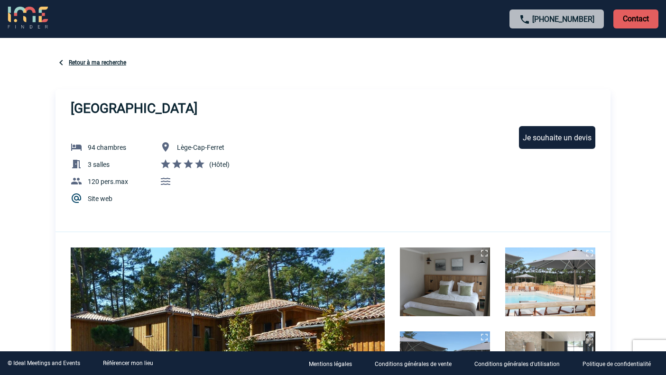
click at [81, 62] on link "Retour à ma recherche" at bounding box center [97, 62] width 57 height 7
